Goal: Information Seeking & Learning: Learn about a topic

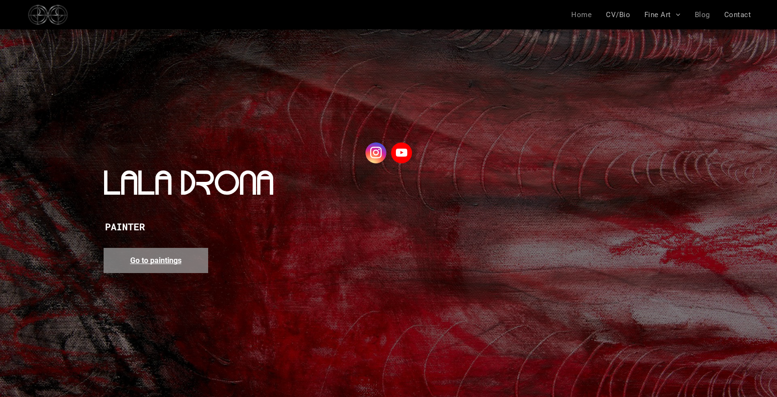
click at [700, 15] on span "Blog" at bounding box center [702, 14] width 15 height 9
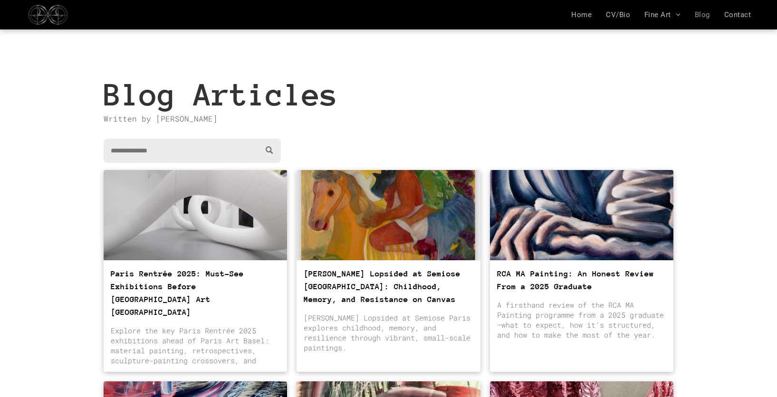
click at [235, 222] on div at bounding box center [195, 215] width 195 height 96
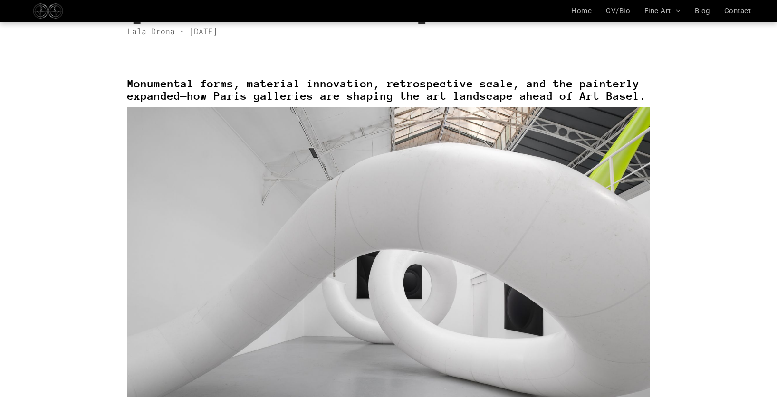
scroll to position [107, 0]
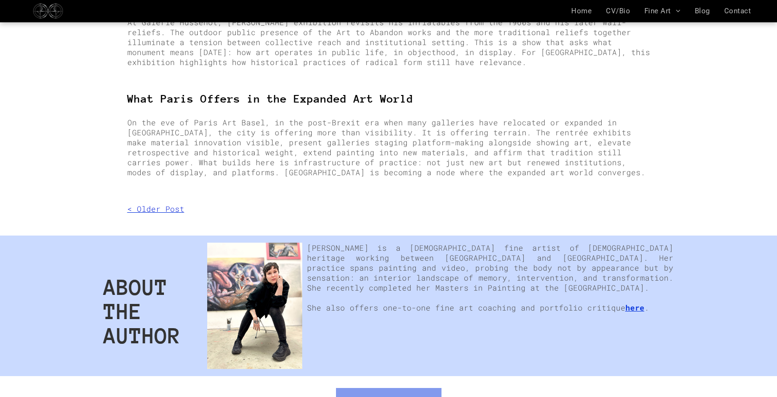
scroll to position [4979, 0]
